Goal: Contribute content: Add original content to the website for others to see

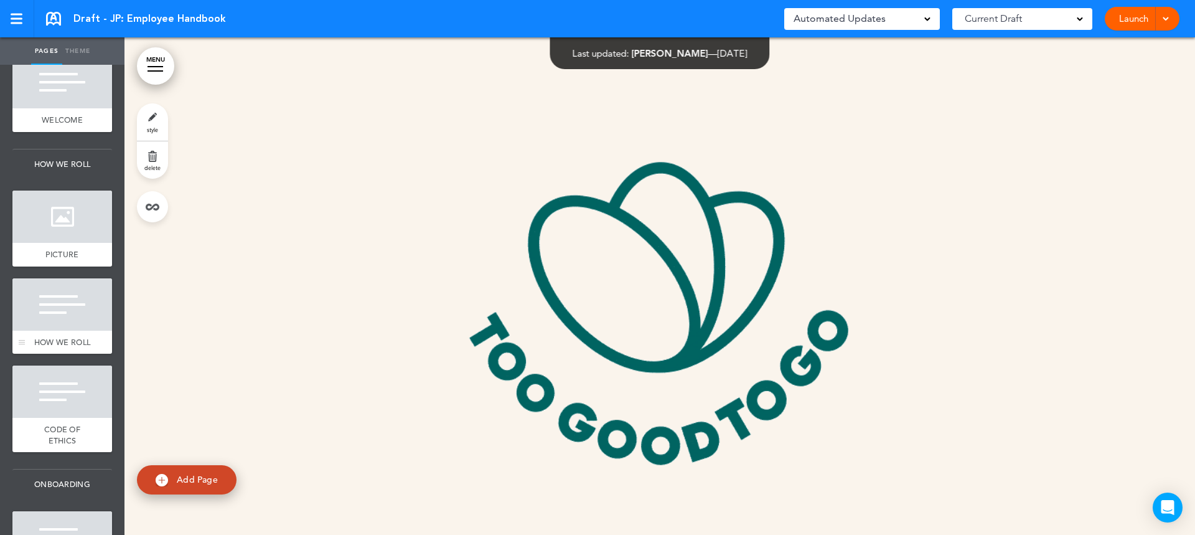
click at [64, 342] on span "HOW WE ROLL" at bounding box center [62, 342] width 56 height 11
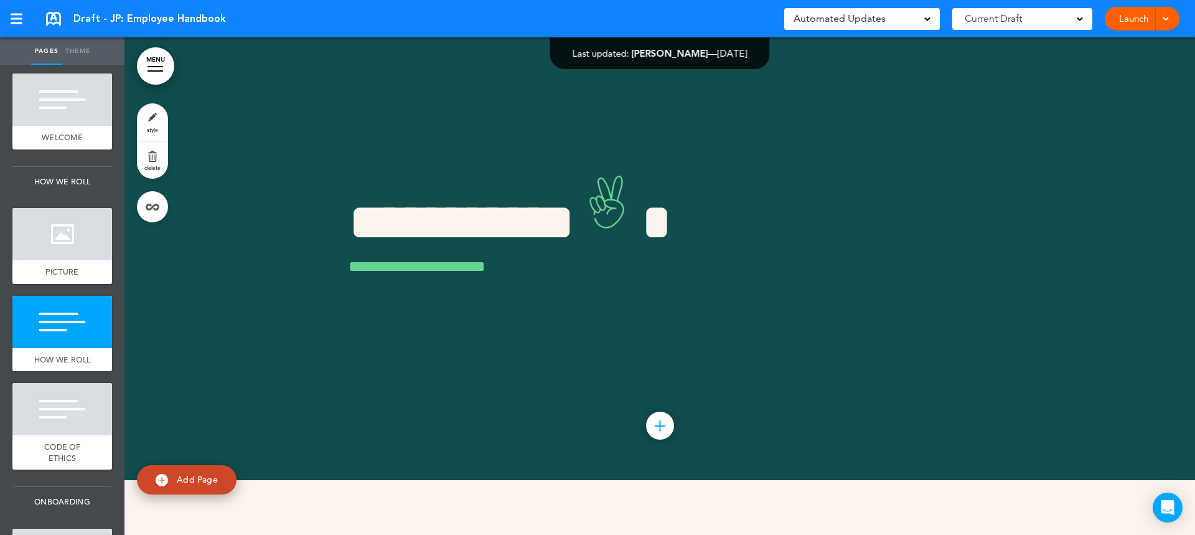
scroll to position [216, 0]
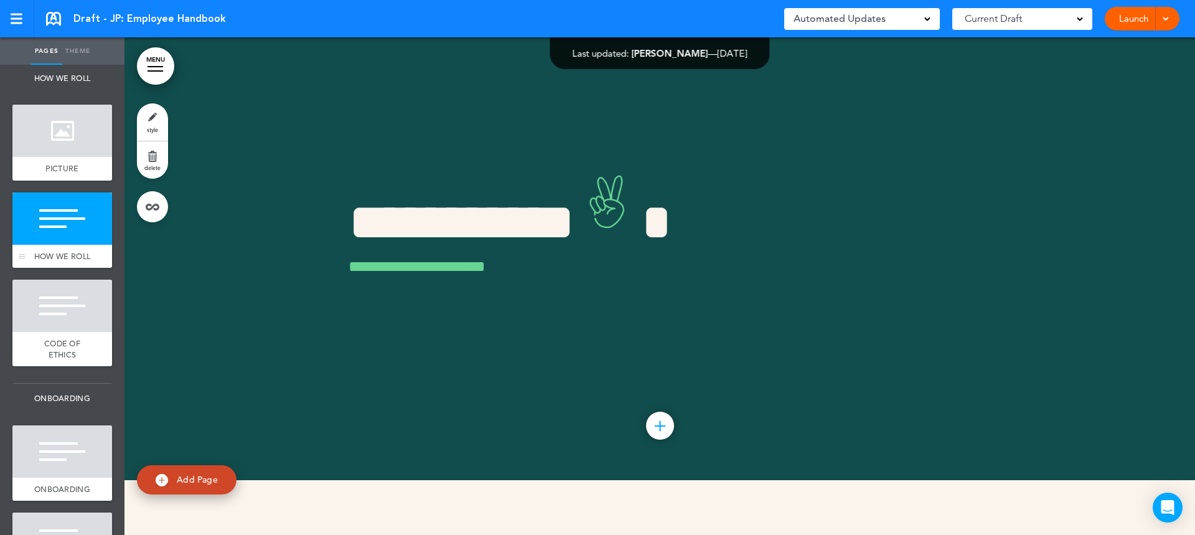
click at [77, 243] on div at bounding box center [62, 218] width 100 height 52
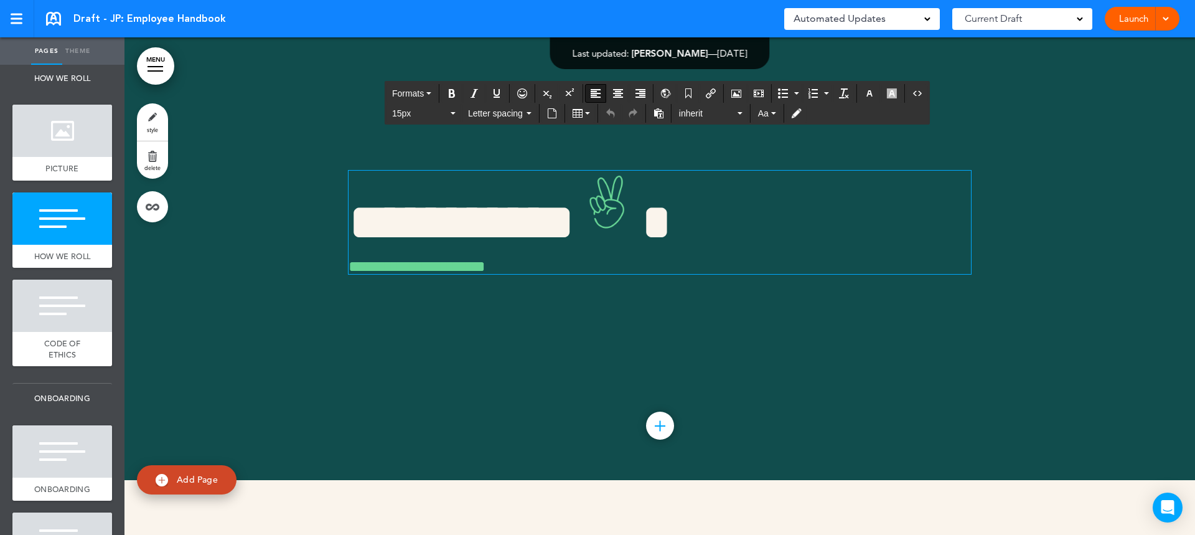
click at [409, 248] on span "**********" at bounding box center [525, 222] width 352 height 52
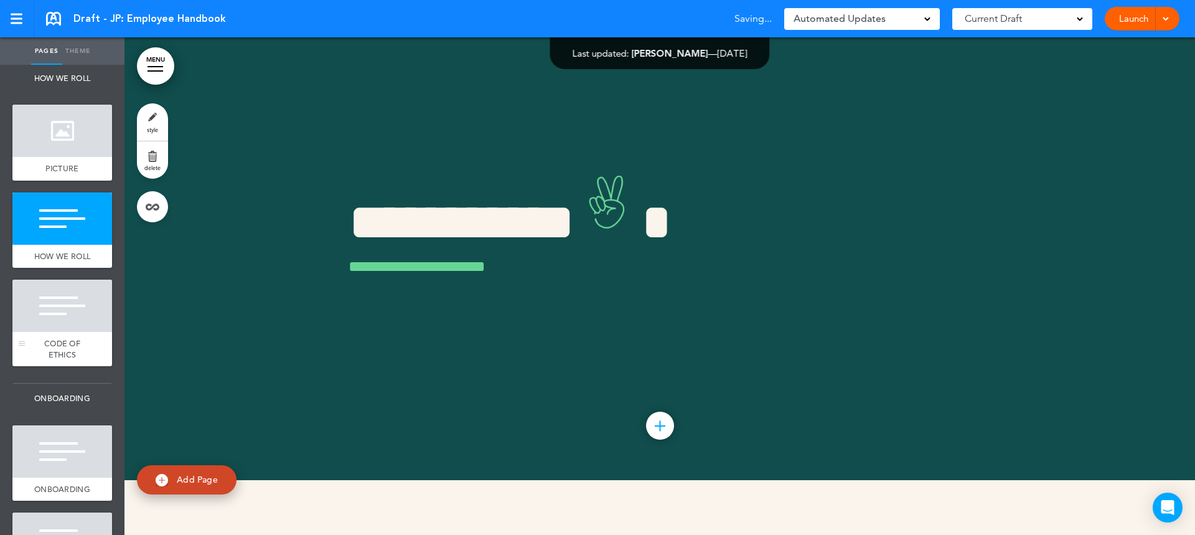
click at [55, 332] on div at bounding box center [62, 305] width 100 height 52
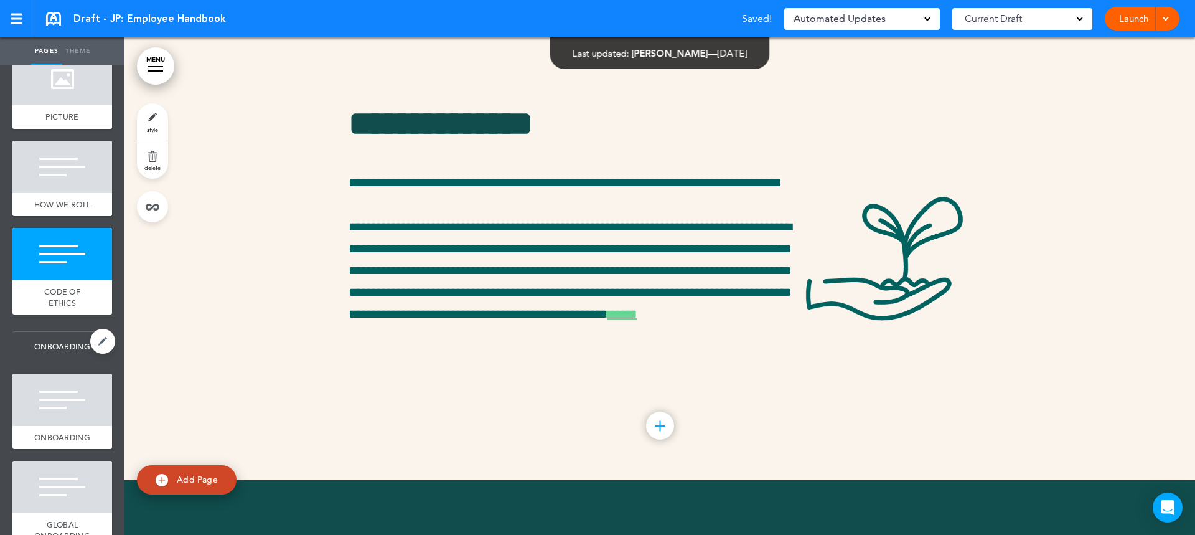
scroll to position [340, 0]
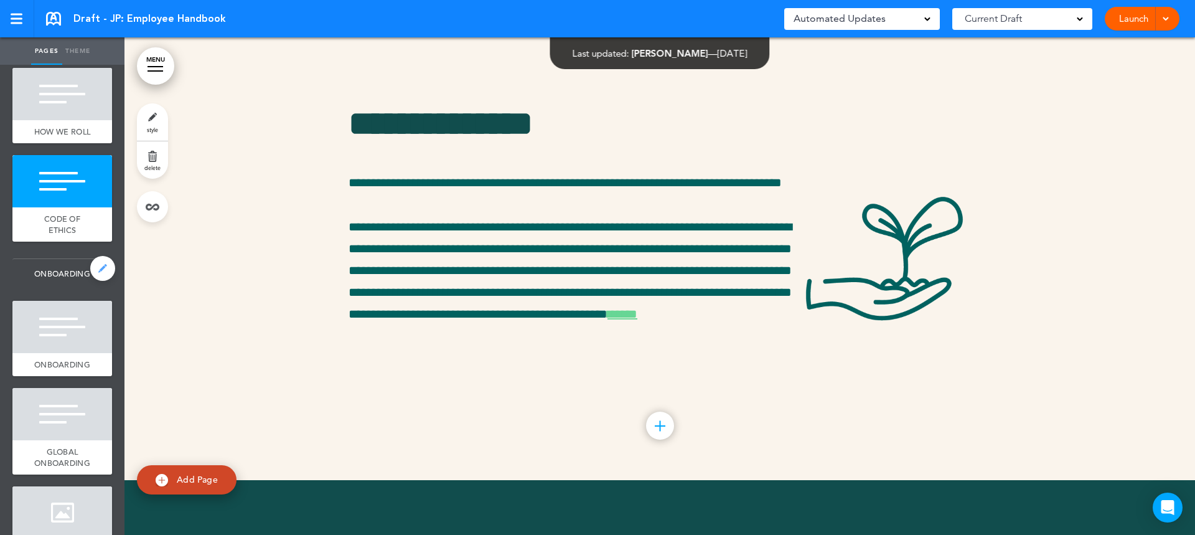
click at [98, 280] on link at bounding box center [102, 268] width 25 height 25
type input "**********"
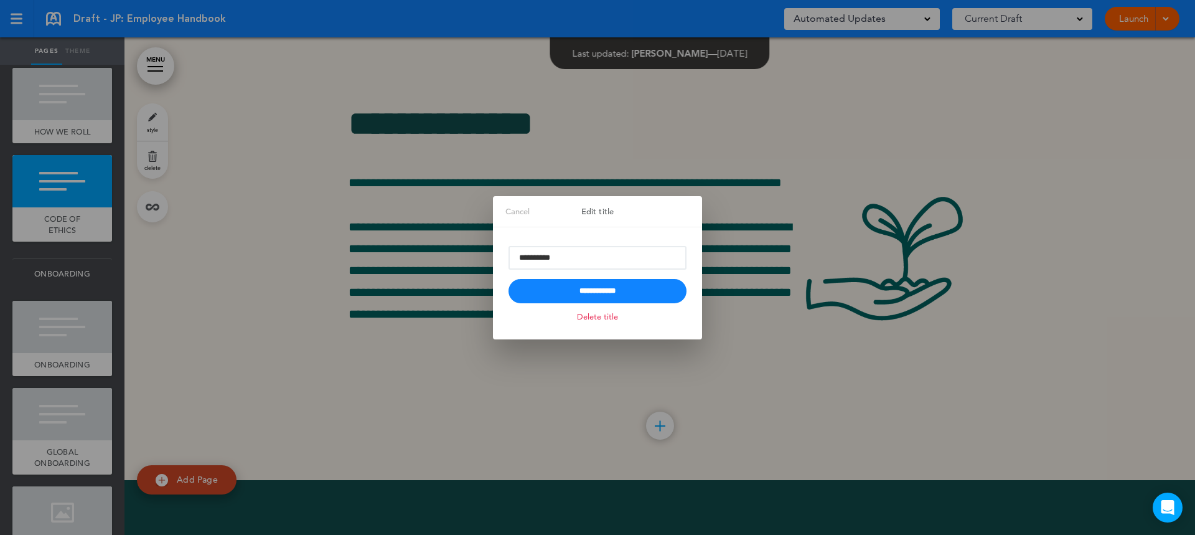
click at [755, 392] on div at bounding box center [597, 267] width 1195 height 535
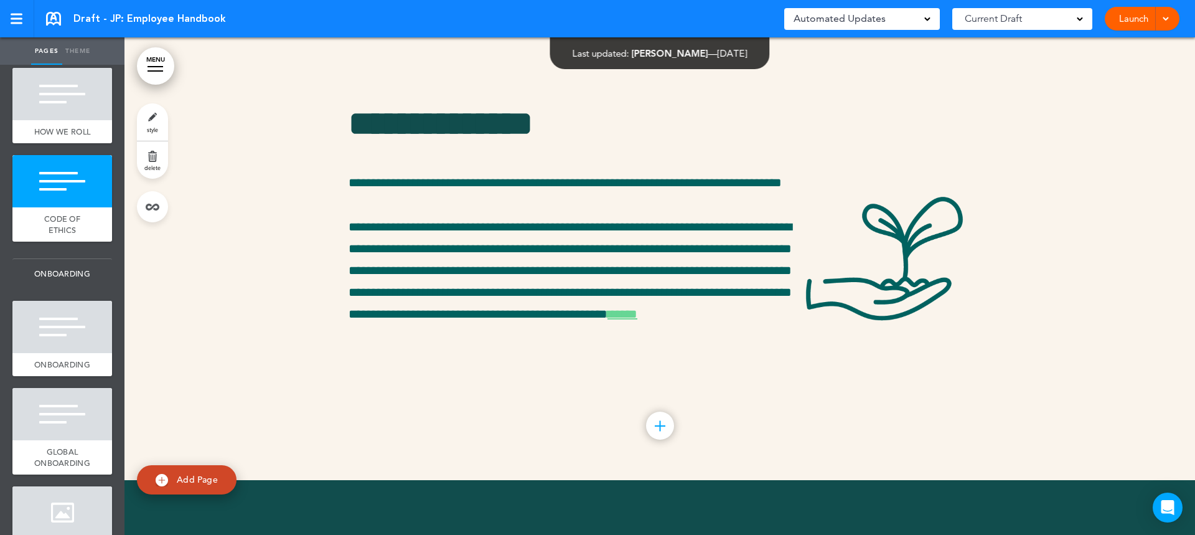
click at [159, 115] on link "style" at bounding box center [152, 121] width 31 height 37
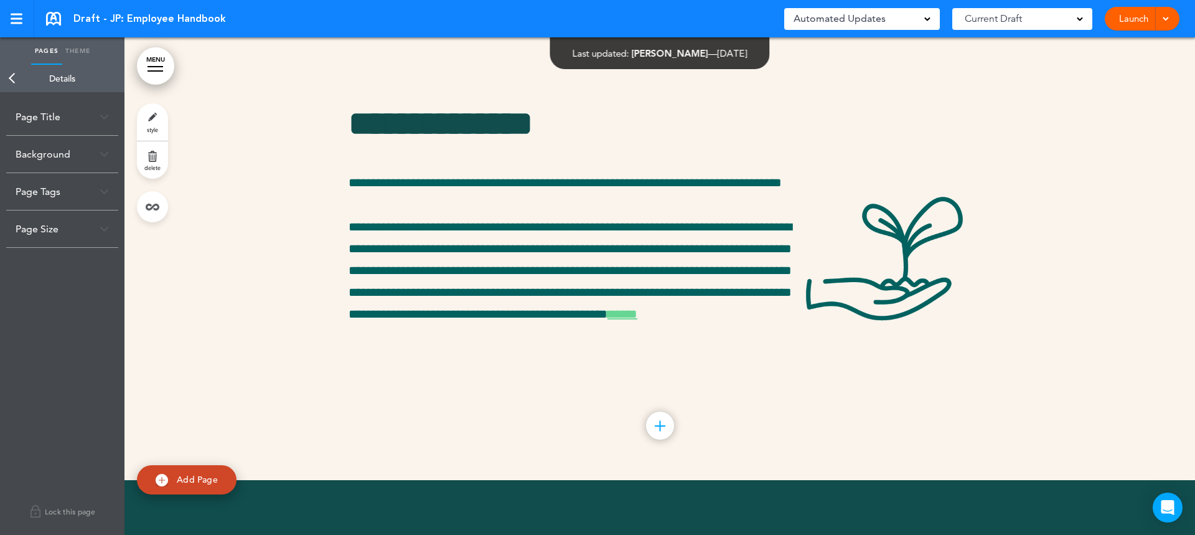
click at [103, 118] on img at bounding box center [104, 116] width 9 height 7
click at [82, 49] on link "Theme" at bounding box center [77, 50] width 31 height 27
type input "******"
select select "*********"
click at [99, 83] on div "Heading" at bounding box center [62, 83] width 124 height 37
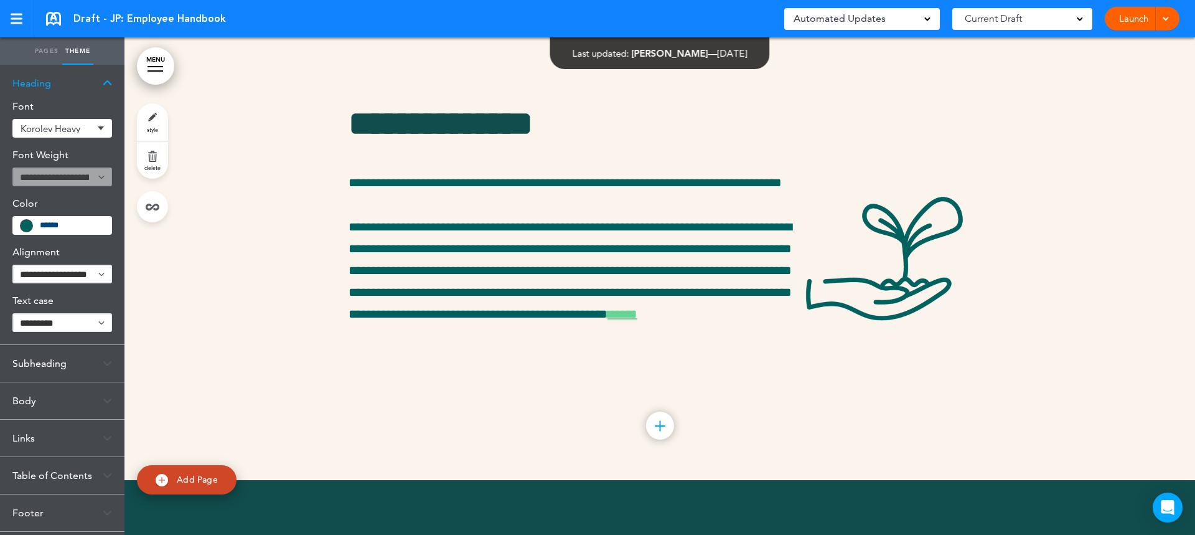
click at [99, 83] on div "Heading" at bounding box center [62, 83] width 124 height 37
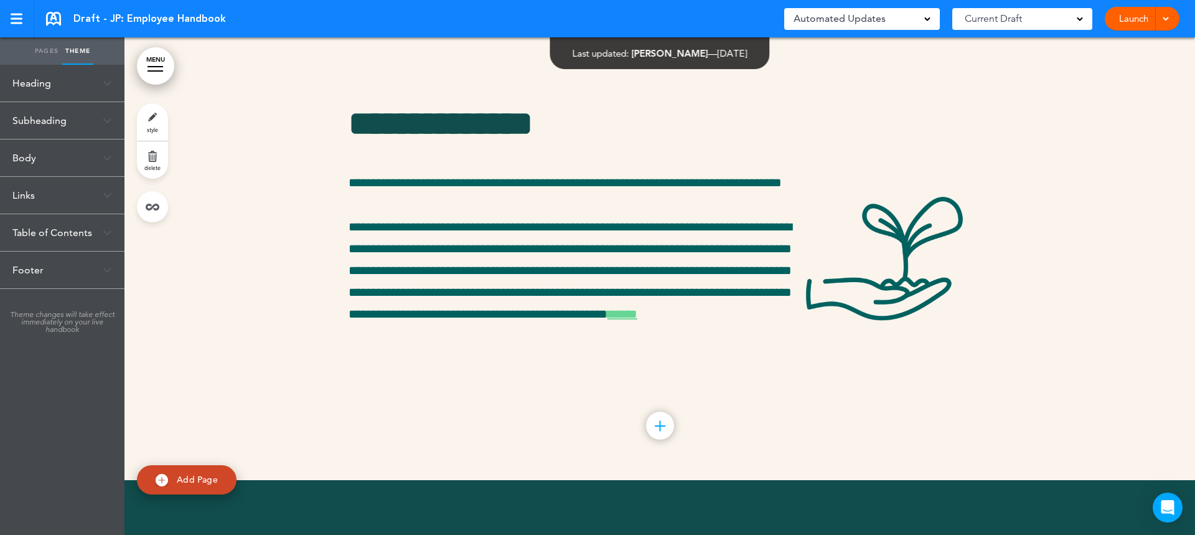
click at [47, 52] on link "Pages" at bounding box center [46, 50] width 31 height 27
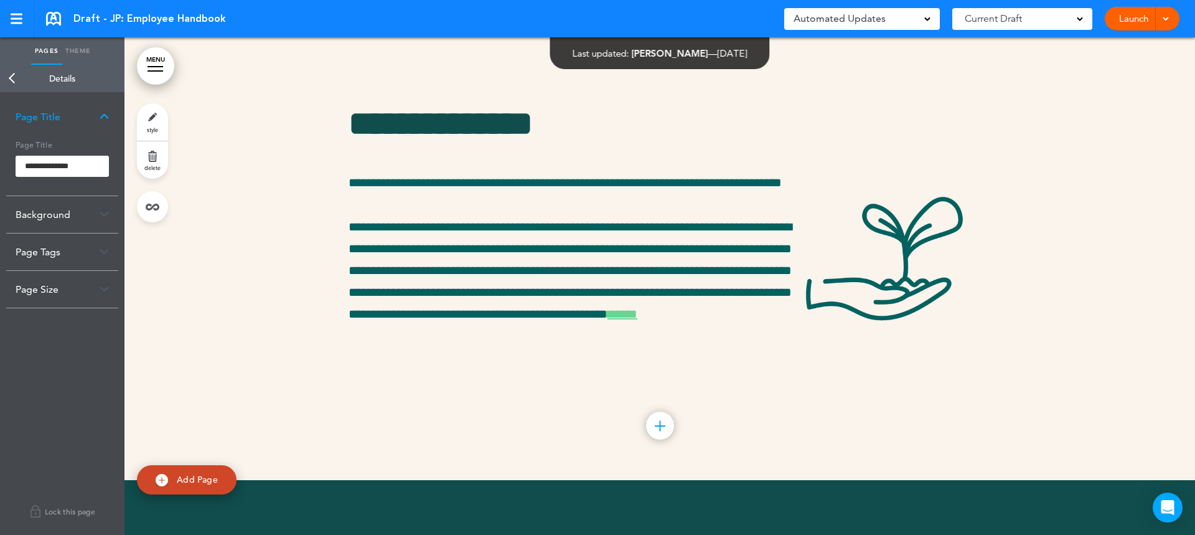
click at [12, 81] on link "Back" at bounding box center [12, 78] width 25 height 27
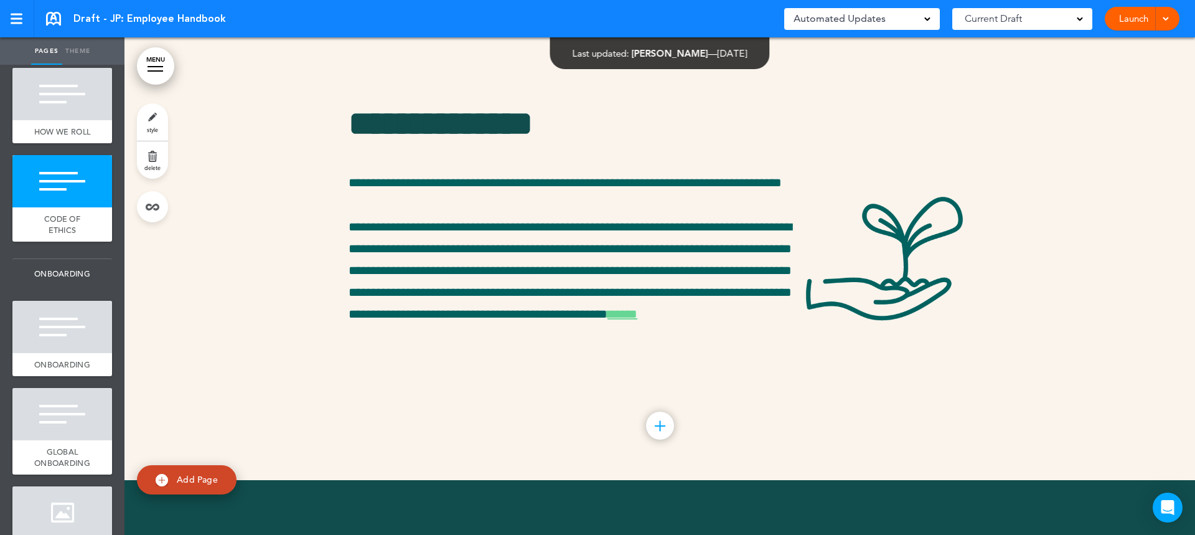
drag, startPoint x: 75, startPoint y: 297, endPoint x: 179, endPoint y: 333, distance: 110.0
click at [206, 354] on div at bounding box center [659, 231] width 1071 height 497
click at [65, 281] on span "ONBOARDING" at bounding box center [62, 274] width 100 height 30
click at [92, 281] on link at bounding box center [102, 268] width 25 height 25
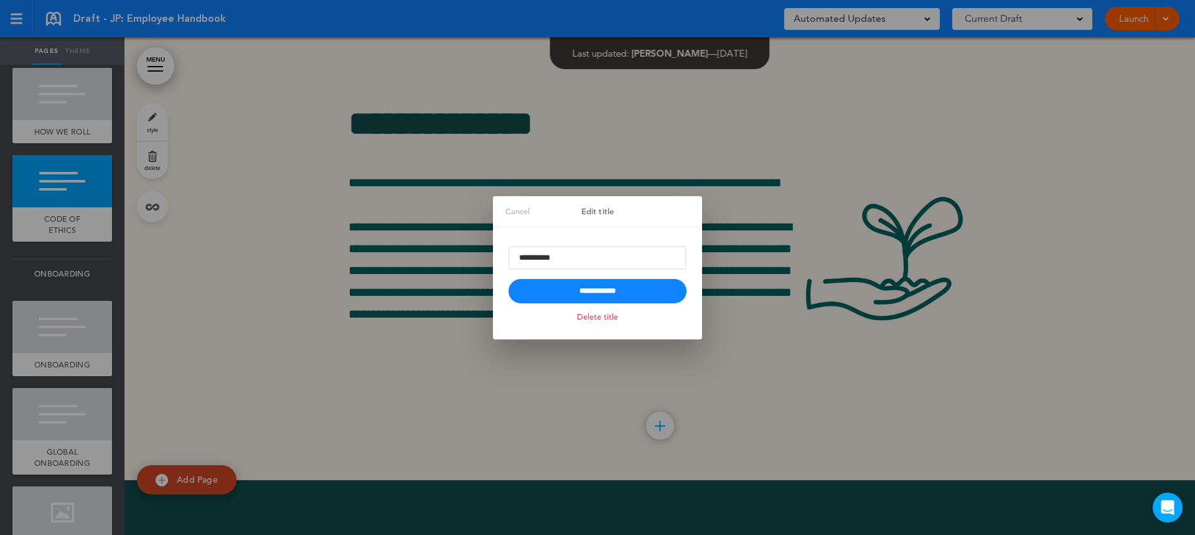
click at [611, 458] on div at bounding box center [597, 267] width 1195 height 535
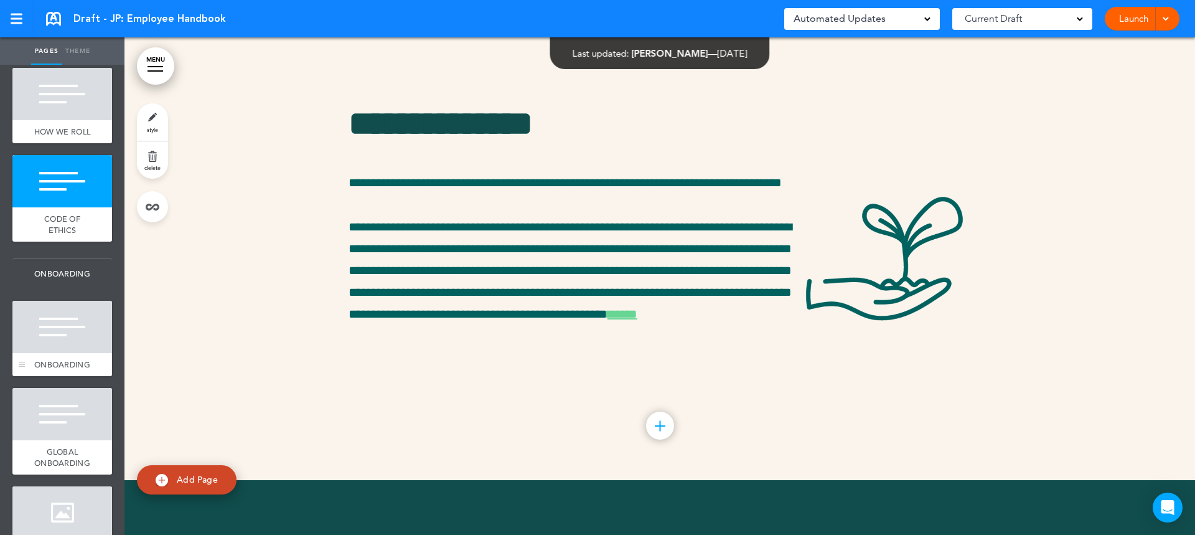
click at [84, 350] on div at bounding box center [62, 327] width 100 height 52
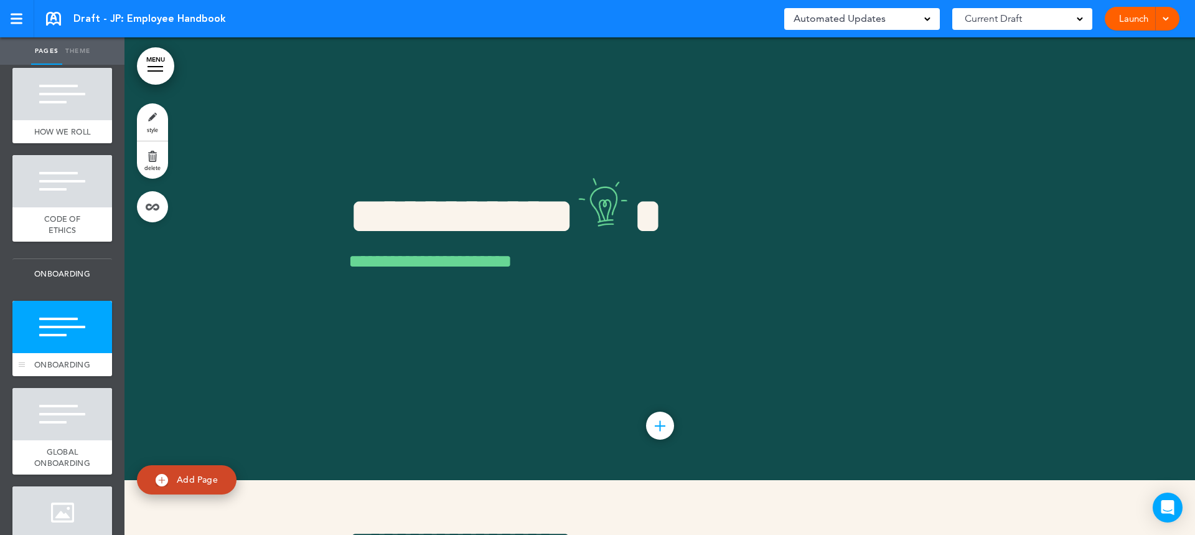
scroll to position [154, 0]
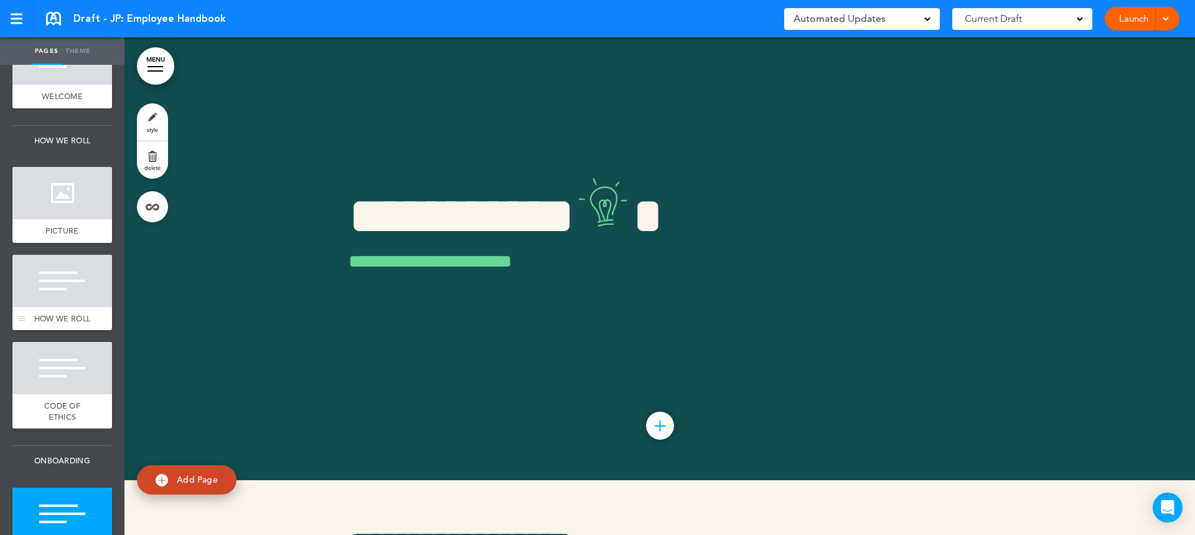
click at [59, 279] on div at bounding box center [62, 281] width 100 height 52
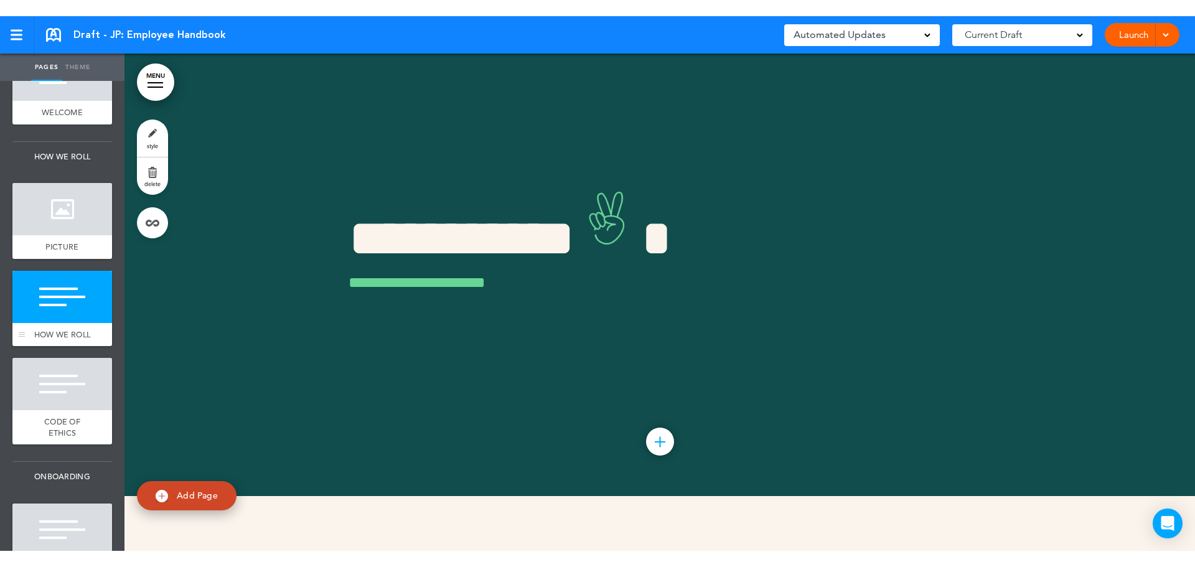
scroll to position [2484, 0]
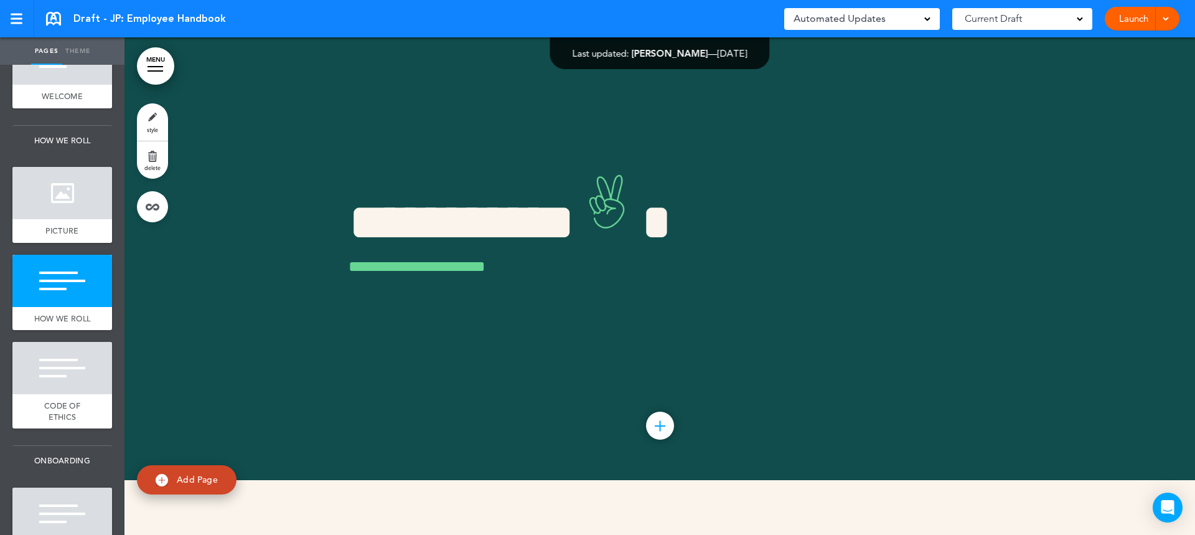
click at [161, 123] on link "style" at bounding box center [152, 121] width 31 height 37
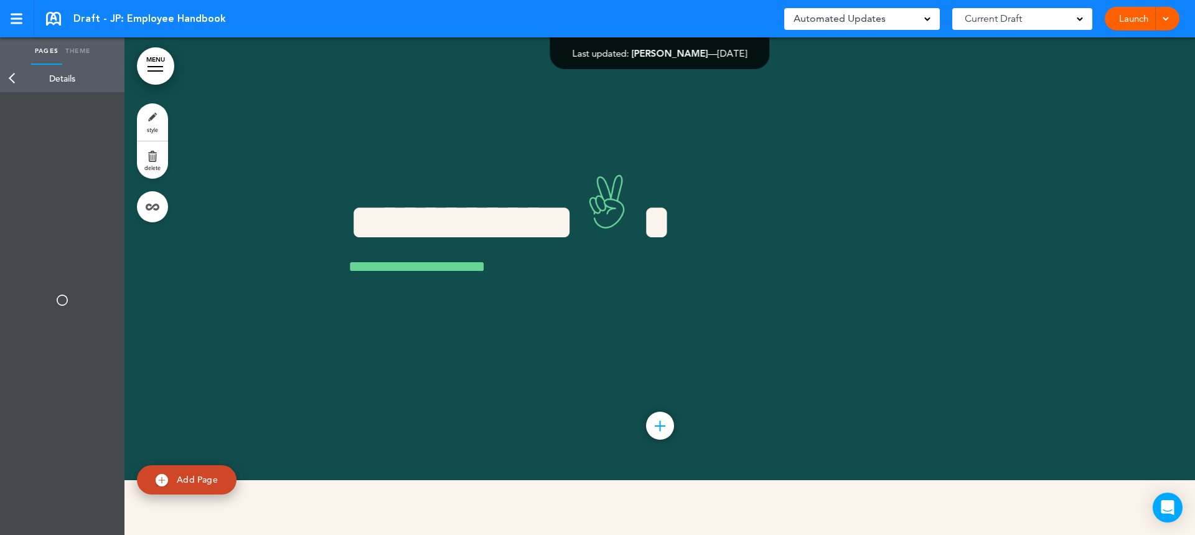
type input "**********"
click at [105, 251] on img at bounding box center [104, 251] width 9 height 7
click at [103, 284] on div "Page Size" at bounding box center [62, 275] width 112 height 37
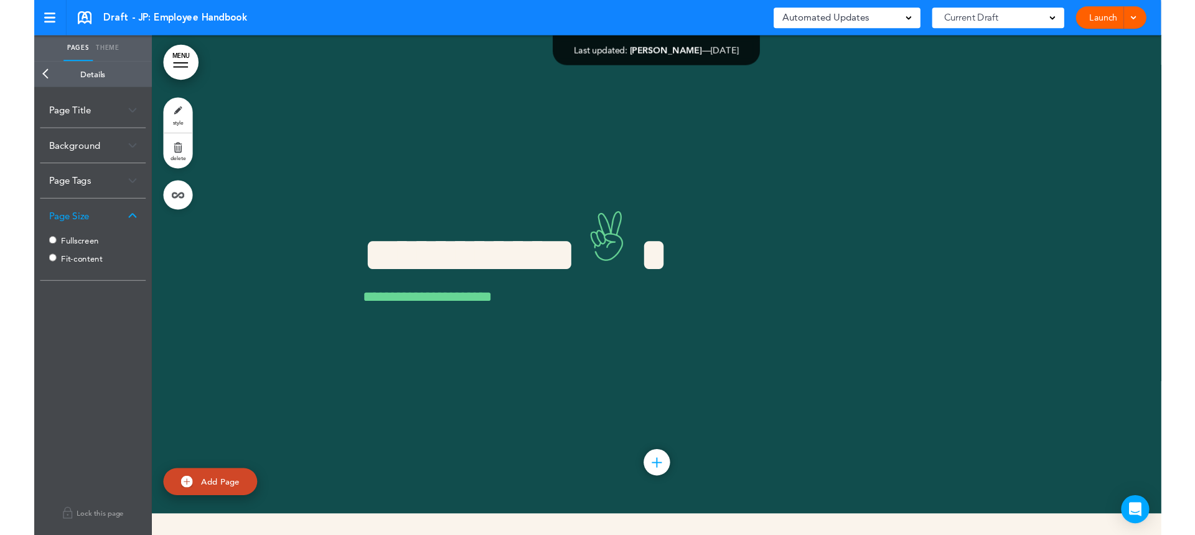
scroll to position [2517, 0]
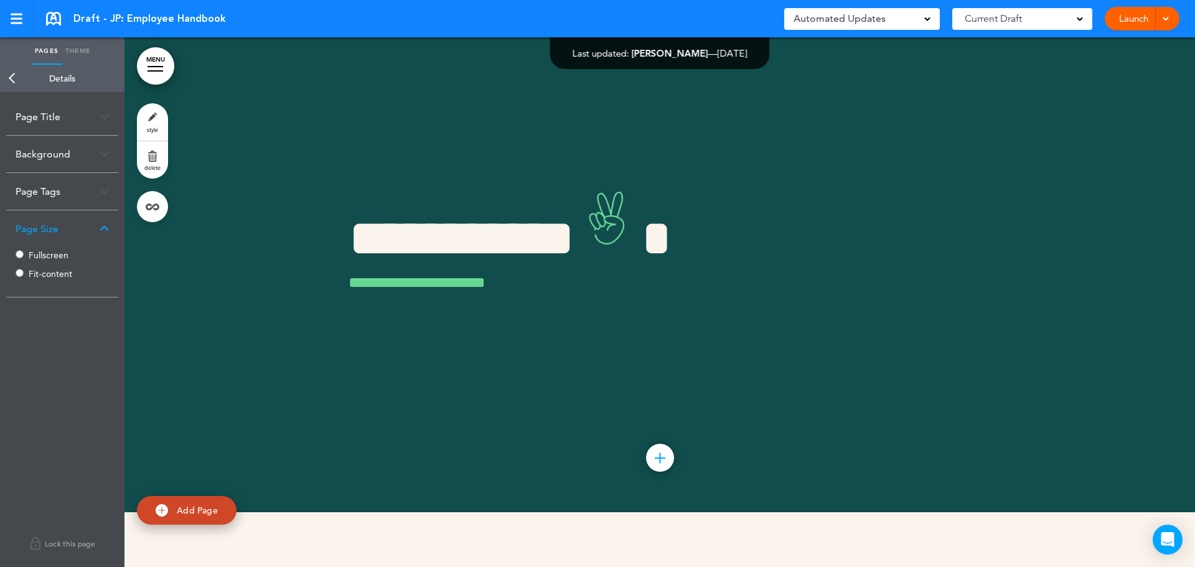
click at [164, 64] on link "MENU" at bounding box center [155, 65] width 37 height 37
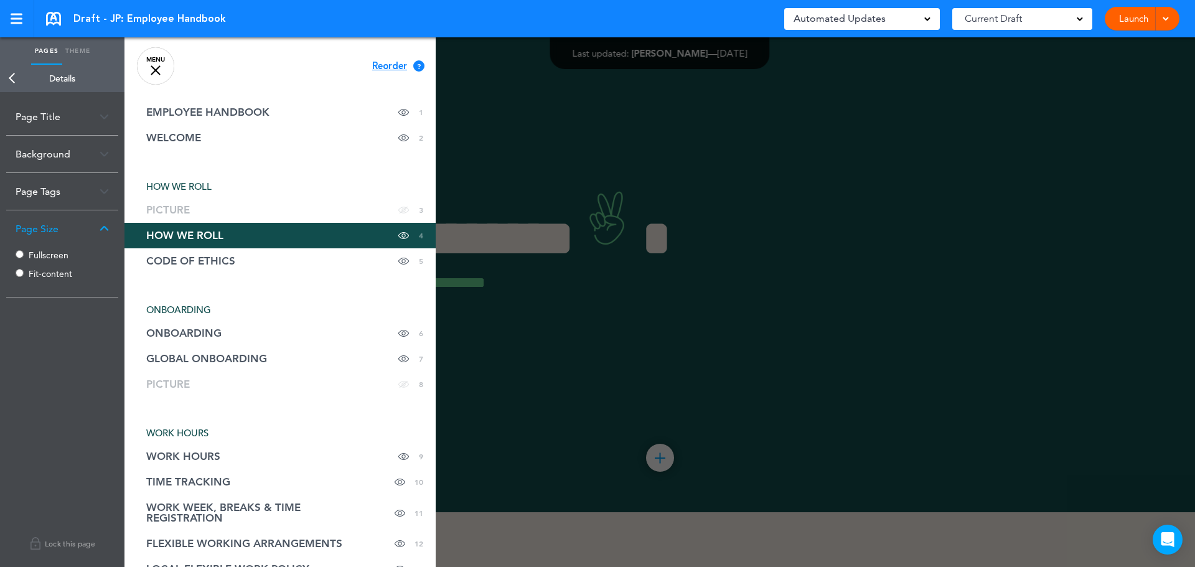
click at [178, 185] on span "HOW WE ROLL" at bounding box center [178, 187] width 65 height 12
click at [8, 77] on link "Back" at bounding box center [12, 78] width 25 height 27
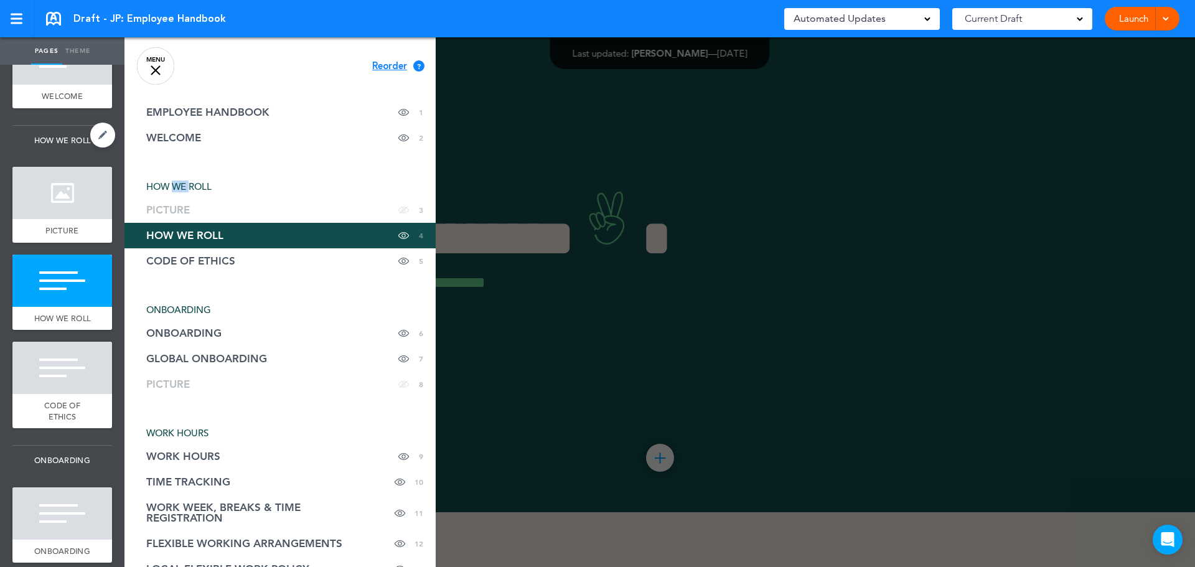
click at [60, 138] on span "HOW WE ROLL" at bounding box center [62, 141] width 100 height 30
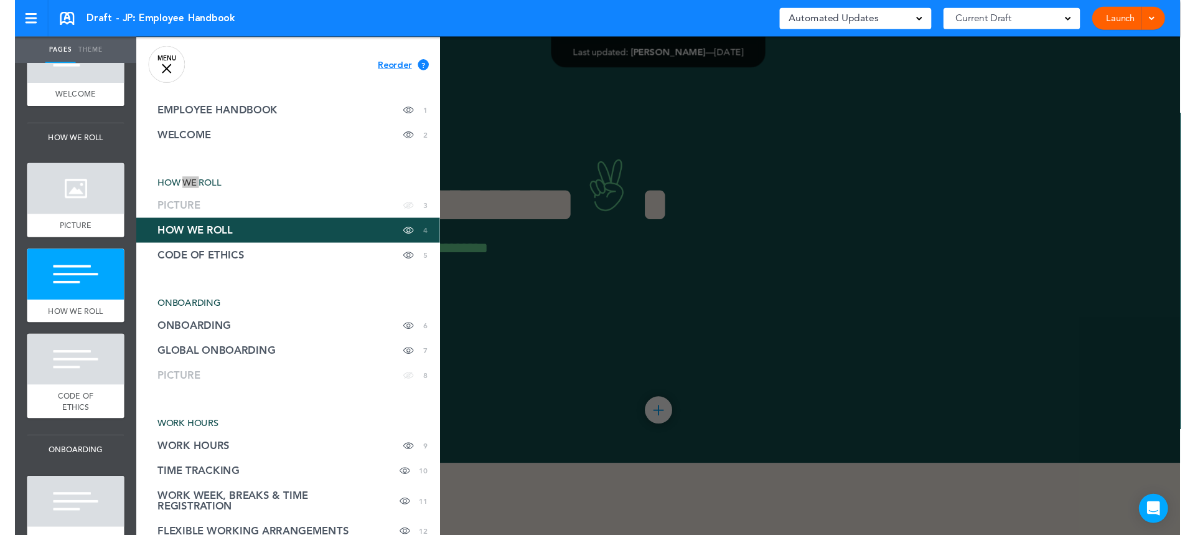
scroll to position [2484, 0]
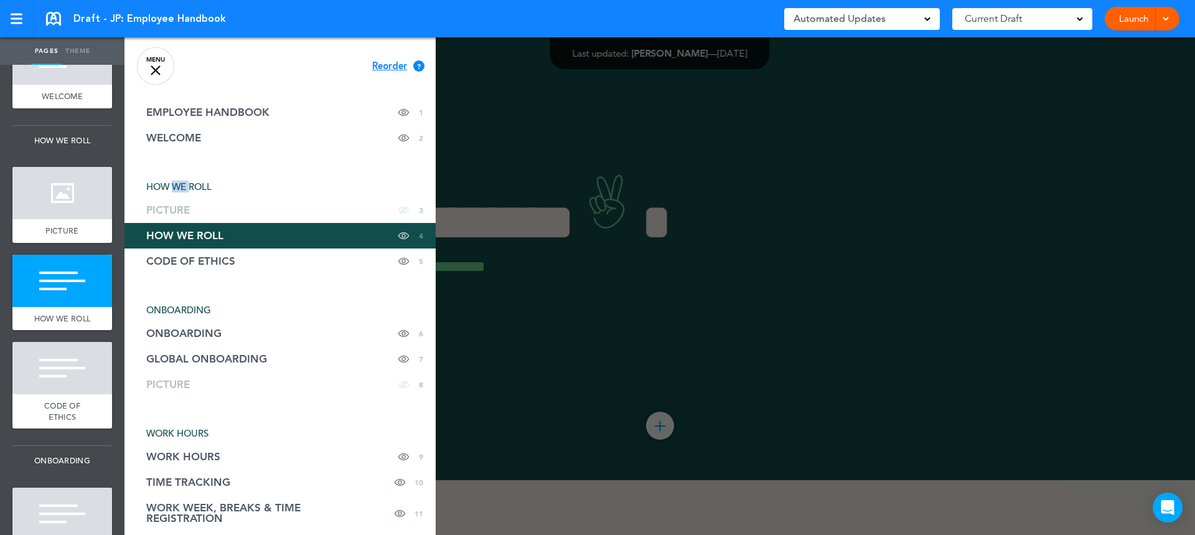
click at [758, 182] on div at bounding box center [721, 267] width 1195 height 535
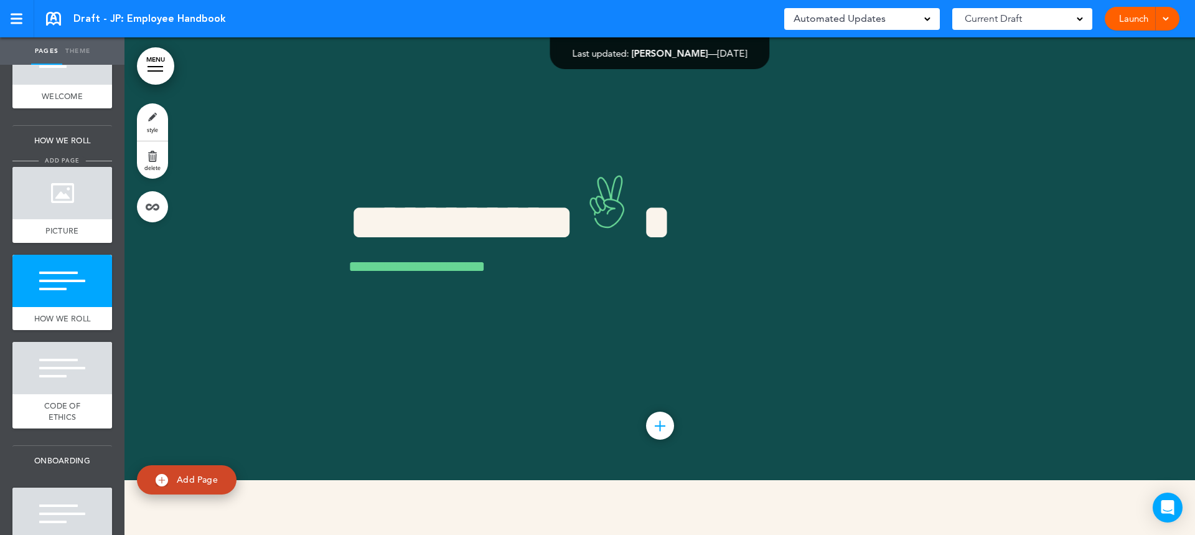
click at [62, 156] on span "add page" at bounding box center [62, 160] width 47 height 8
type input "********"
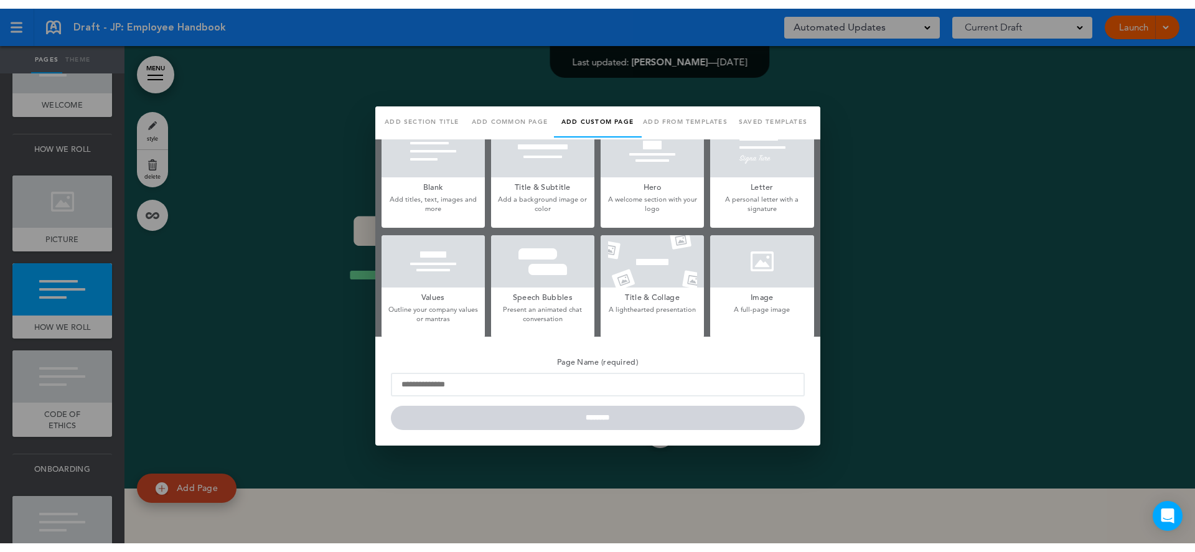
scroll to position [0, 0]
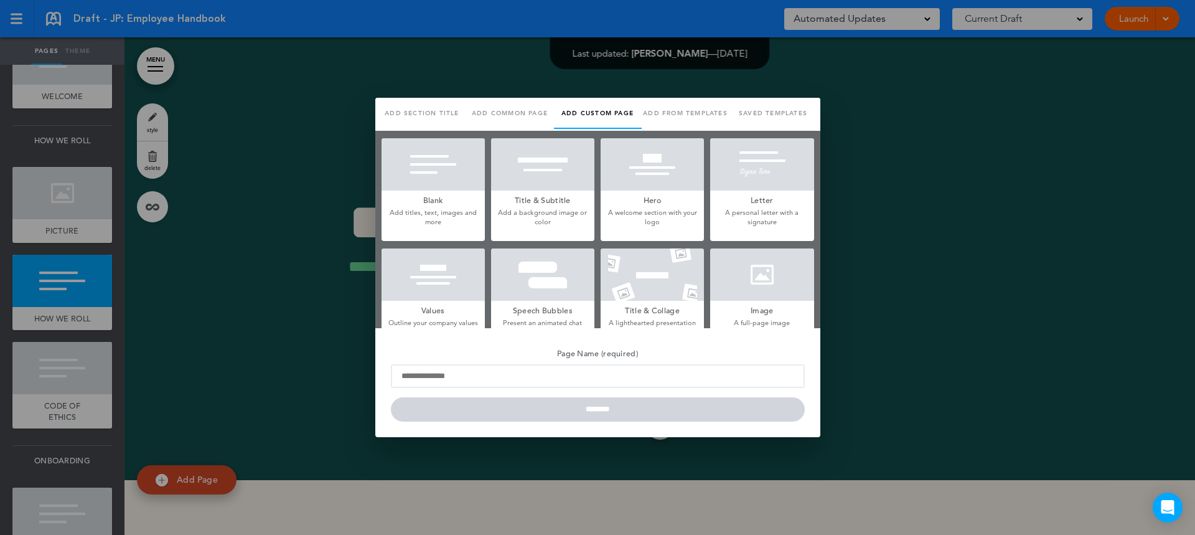
click at [420, 110] on link "Add section title" at bounding box center [422, 113] width 88 height 31
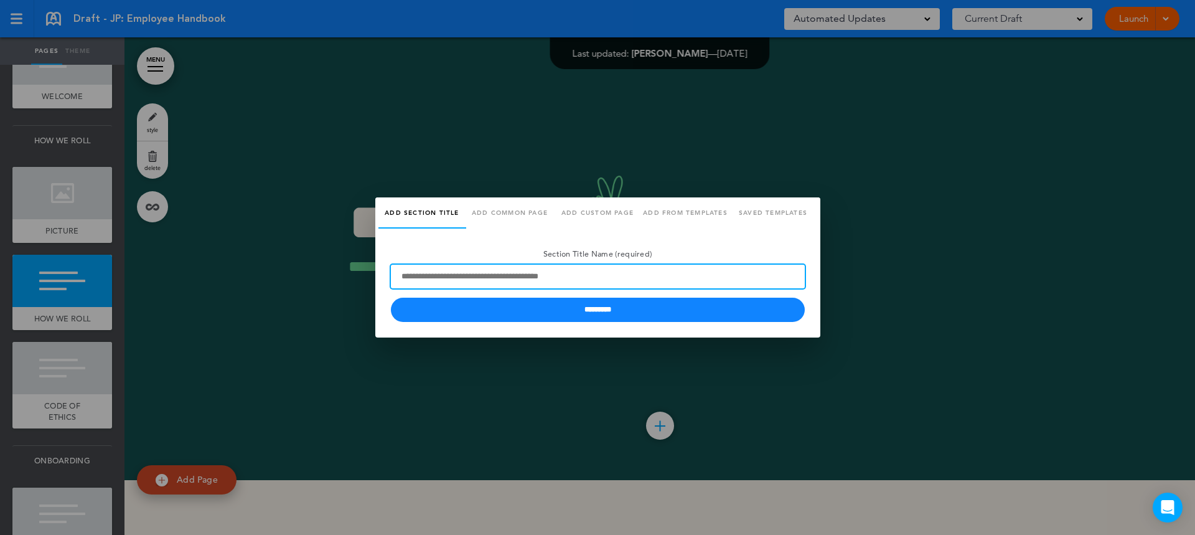
click at [477, 286] on input "Section Title Name (required)" at bounding box center [598, 277] width 414 height 24
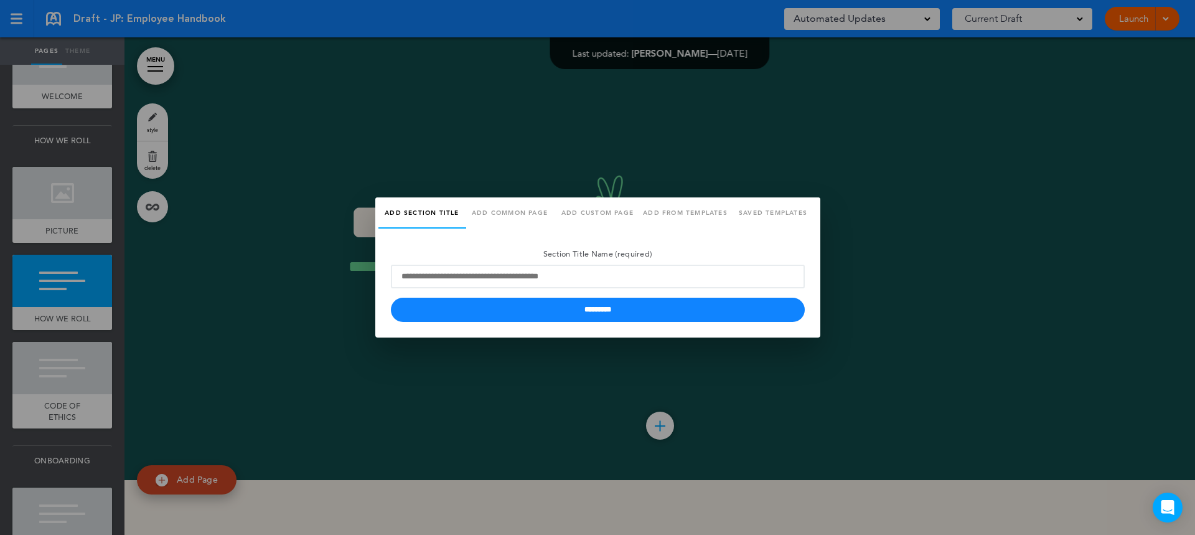
click at [1013, 357] on div at bounding box center [597, 267] width 1195 height 535
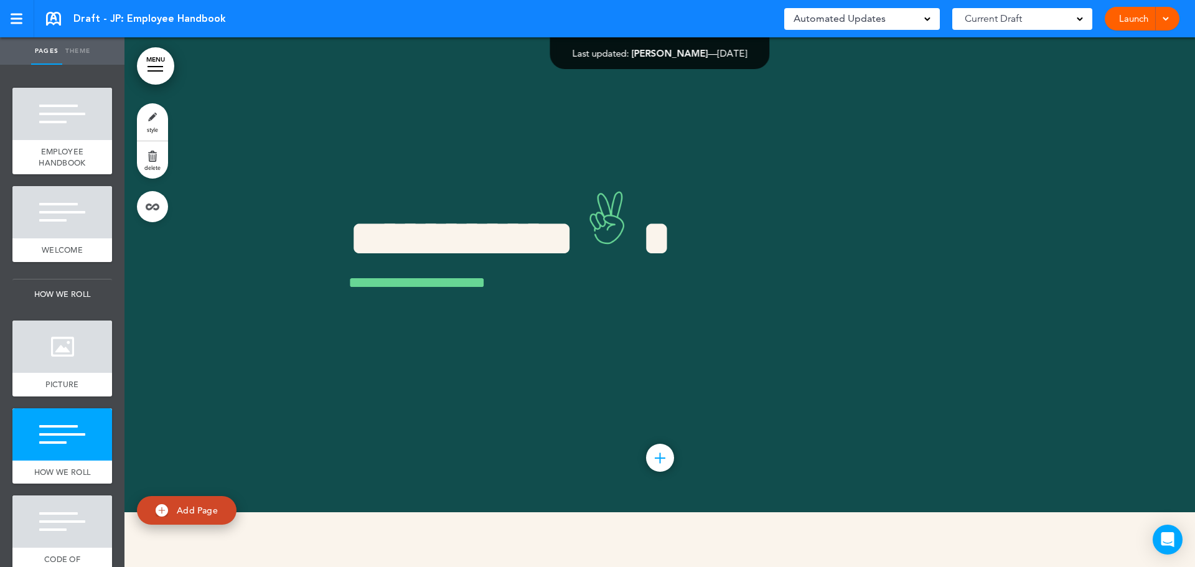
click at [80, 50] on link "Theme" at bounding box center [77, 50] width 31 height 27
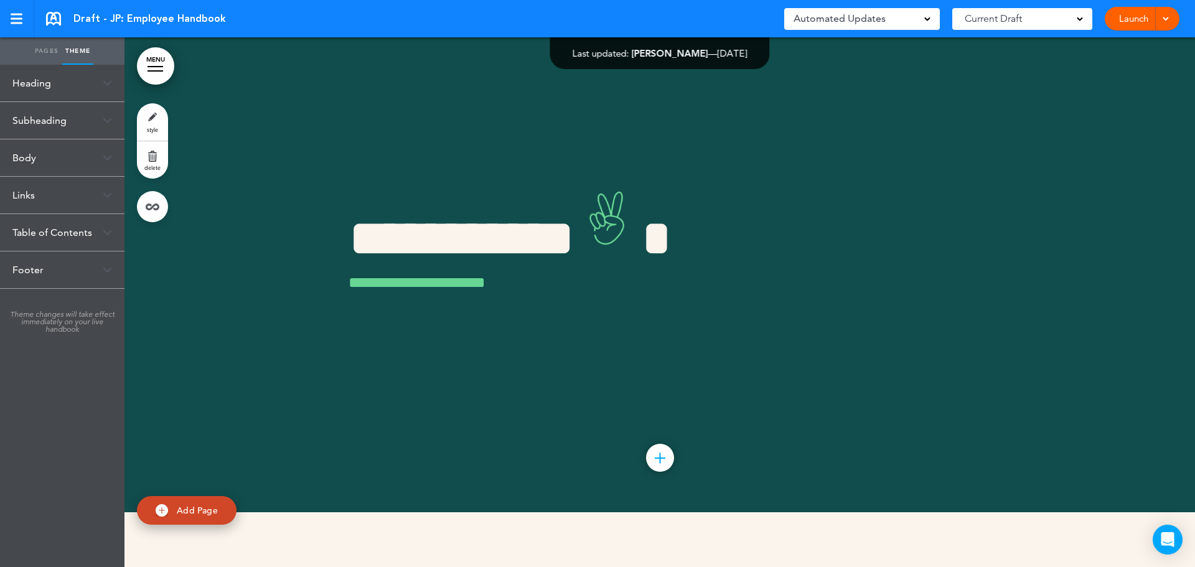
click at [42, 52] on link "Pages" at bounding box center [46, 50] width 31 height 27
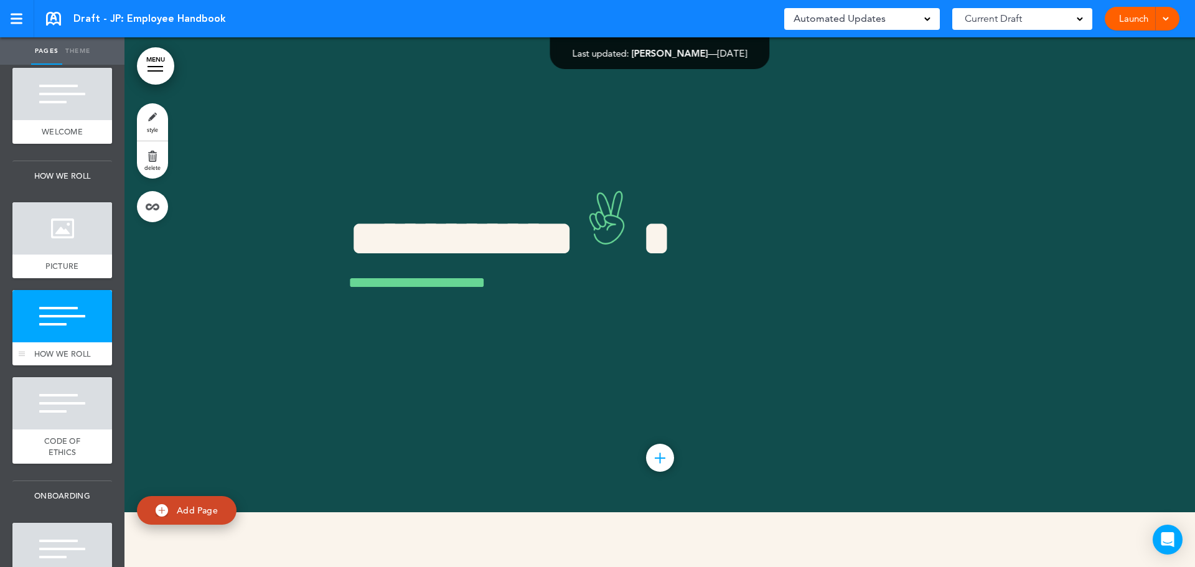
scroll to position [187, 0]
